Goal: Information Seeking & Learning: Find specific fact

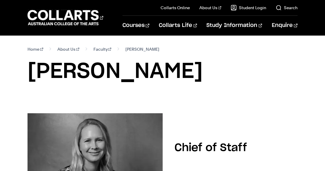
drag, startPoint x: 190, startPoint y: 87, endPoint x: 209, endPoint y: 88, distance: 18.4
click at [191, 87] on section "Home About Us Faculty [PERSON_NAME] [PERSON_NAME]" at bounding box center [163, 69] width 270 height 68
drag, startPoint x: 314, startPoint y: 122, endPoint x: 317, endPoint y: 159, distance: 37.4
click at [314, 122] on div "Chief of Staff" at bounding box center [162, 148] width 325 height 89
drag, startPoint x: 176, startPoint y: 71, endPoint x: 9, endPoint y: 68, distance: 166.3
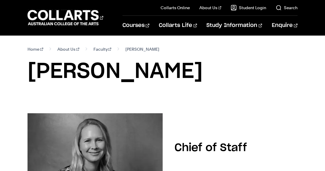
click at [9, 68] on div "Home About Us Faculty [PERSON_NAME] [PERSON_NAME]" at bounding box center [162, 69] width 325 height 68
copy h1 "[PERSON_NAME]"
click at [84, 93] on section "Home About Us Faculty [PERSON_NAME] [PERSON_NAME]" at bounding box center [163, 69] width 270 height 68
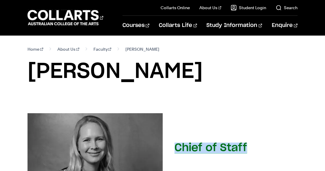
drag, startPoint x: 175, startPoint y: 148, endPoint x: 277, endPoint y: 160, distance: 103.0
click at [277, 160] on div "Chief of Staff" at bounding box center [163, 148] width 270 height 70
copy h2 "Chief of Staff"
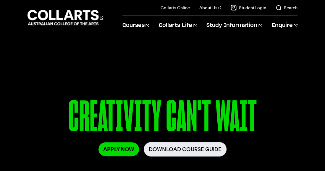
scroll to position [59, 0]
